Goal: Check status: Check status

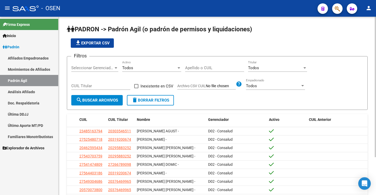
click at [203, 70] on input "Apellido o CUIL" at bounding box center [214, 68] width 59 height 5
paste input "20284756348"
type input "20284756348"
click at [91, 101] on span "search Buscar Archivos" at bounding box center [97, 100] width 42 height 5
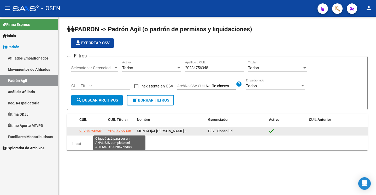
click at [115, 132] on span "20284756348" at bounding box center [119, 131] width 23 height 4
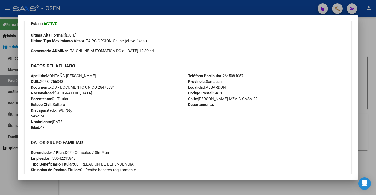
scroll to position [226, 0]
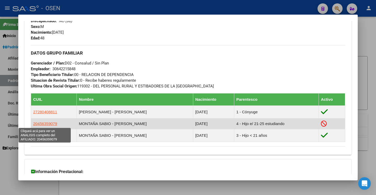
click at [51, 124] on span "20456359079" at bounding box center [45, 124] width 24 height 4
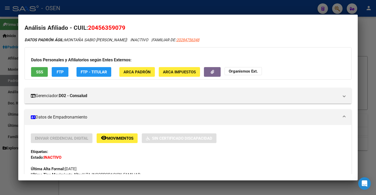
scroll to position [0, 0]
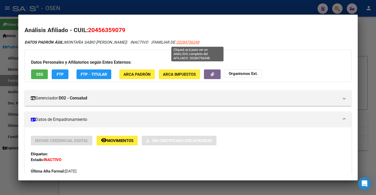
click at [193, 43] on span "20284756348" at bounding box center [187, 42] width 23 height 5
type textarea "20284756348"
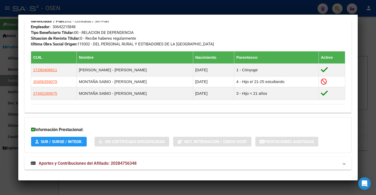
scroll to position [275, 0]
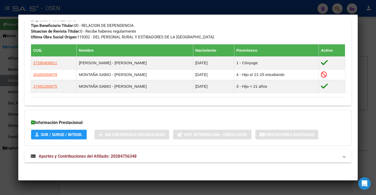
click at [213, 154] on mat-panel-title "Aportes y Contribuciones del Afiliado: 20284756348" at bounding box center [185, 156] width 308 height 6
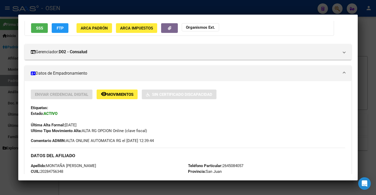
scroll to position [0, 0]
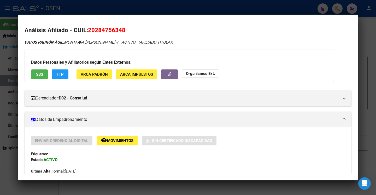
click at [111, 31] on span "20284756348" at bounding box center [106, 30] width 37 height 7
copy h2 "Análisis Afiliado - CUIL: 20284756348"
